Goal: Use online tool/utility: Utilize a website feature to perform a specific function

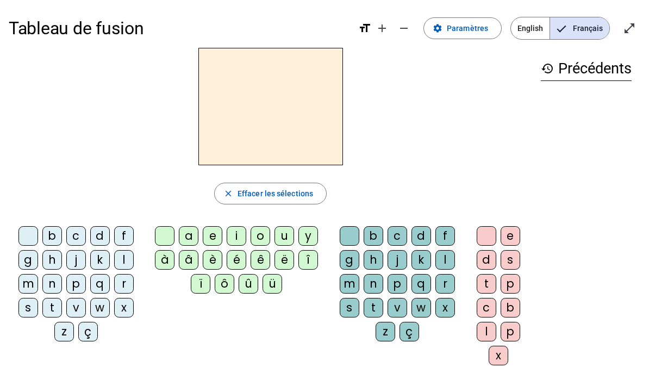
click at [234, 237] on div "i" at bounding box center [237, 236] width 20 height 20
click at [442, 257] on div "l" at bounding box center [445, 260] width 20 height 20
click at [26, 279] on div "m" at bounding box center [28, 284] width 20 height 20
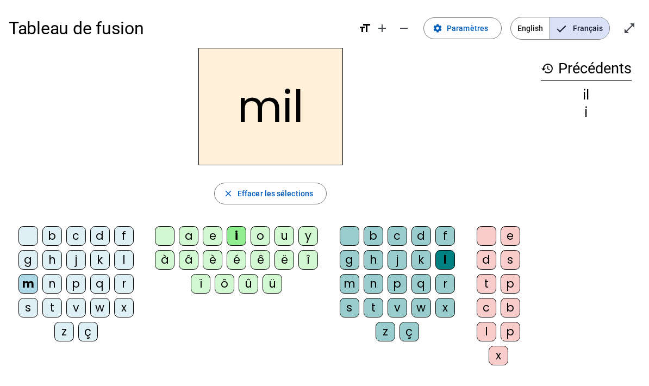
click at [188, 235] on div "a" at bounding box center [189, 236] width 20 height 20
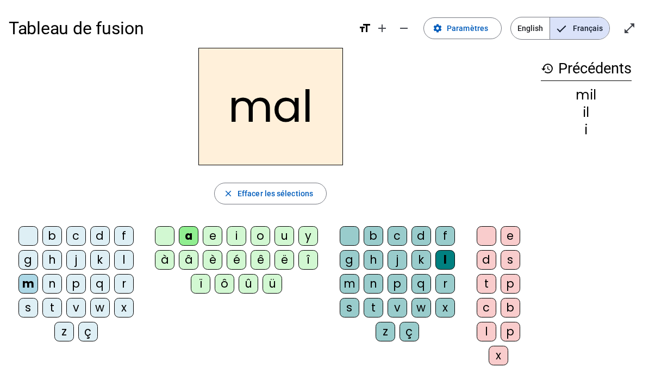
click at [345, 236] on div at bounding box center [350, 236] width 20 height 20
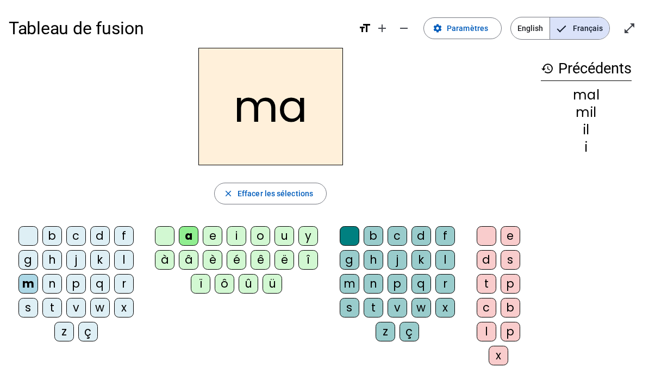
click at [119, 261] on div "l" at bounding box center [124, 260] width 20 height 20
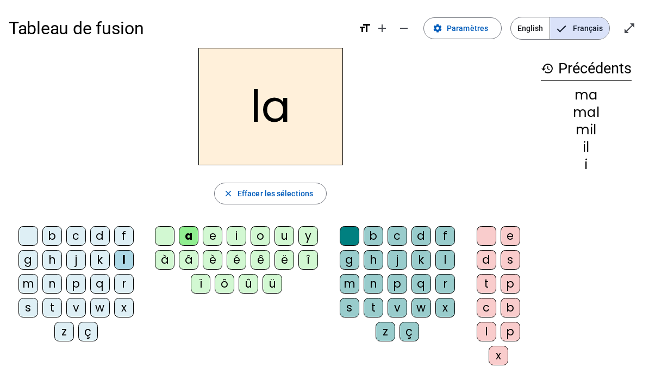
click at [284, 236] on div "u" at bounding box center [284, 236] width 20 height 20
click at [98, 236] on div "d" at bounding box center [100, 236] width 20 height 20
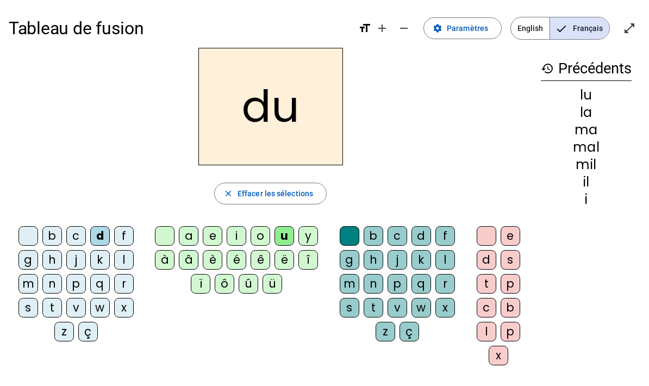
click at [49, 305] on div "t" at bounding box center [52, 308] width 20 height 20
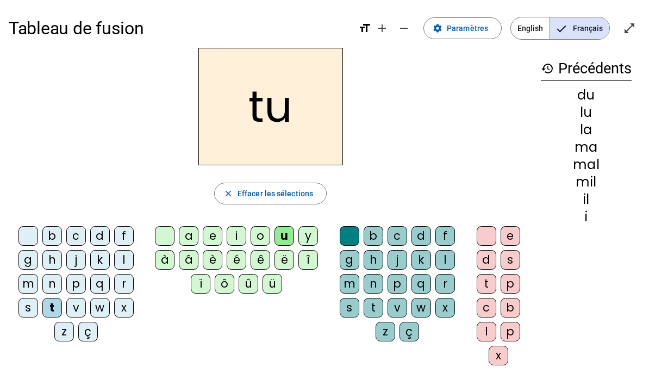
click at [209, 238] on div "e" at bounding box center [213, 236] width 20 height 20
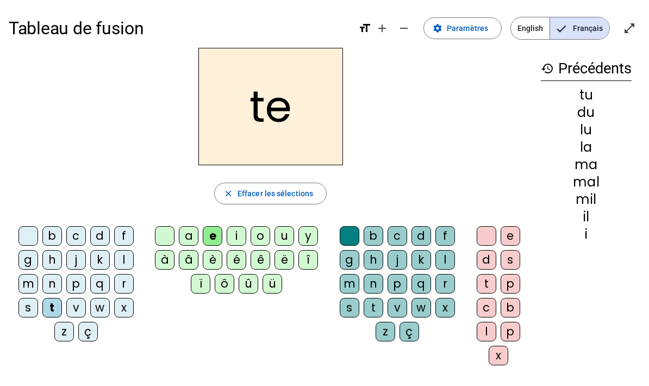
click at [99, 234] on div "d" at bounding box center [100, 236] width 20 height 20
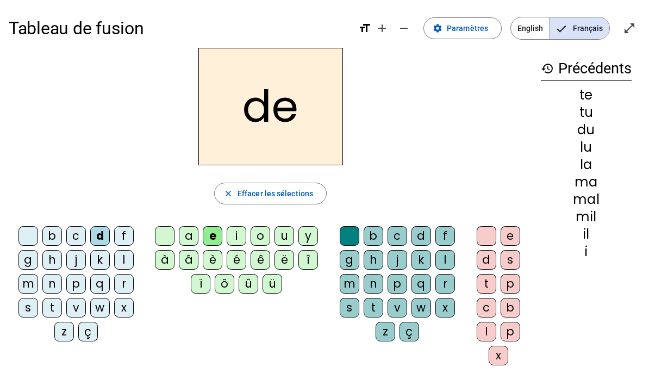
click at [76, 262] on div "j" at bounding box center [76, 260] width 20 height 20
